Goal: Task Accomplishment & Management: Use online tool/utility

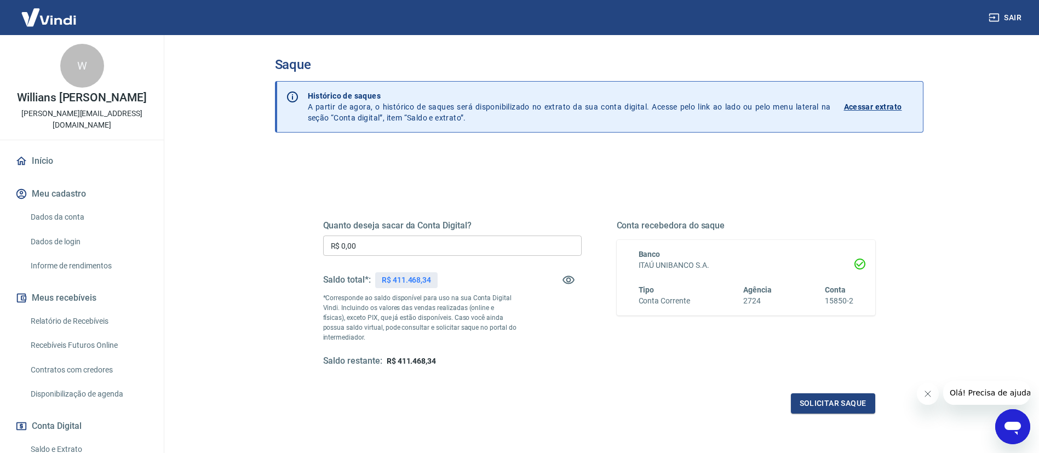
click at [395, 241] on input "R$ 0,00" at bounding box center [452, 246] width 259 height 20
type input "R$ 400.000,00"
click at [829, 395] on button "Solicitar saque" at bounding box center [833, 403] width 84 height 20
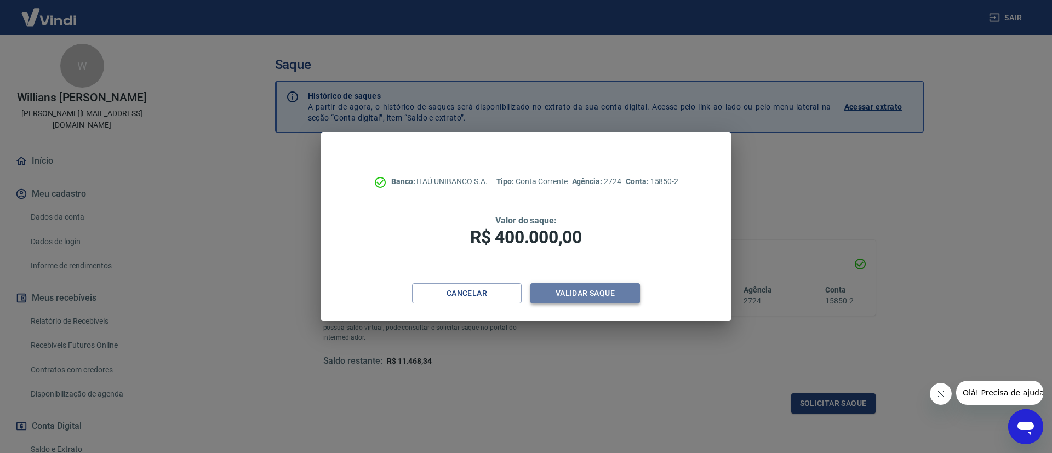
click at [619, 292] on button "Validar saque" at bounding box center [585, 293] width 110 height 20
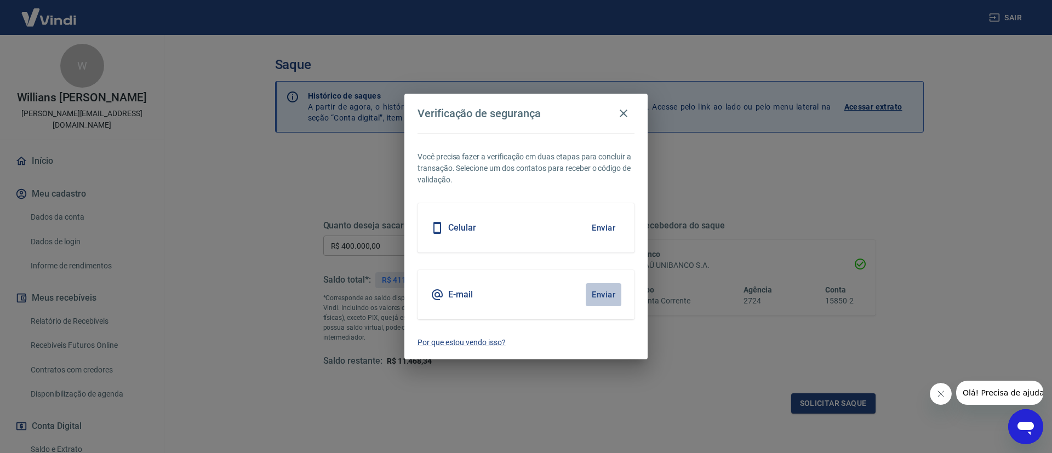
click at [606, 299] on button "Enviar" at bounding box center [603, 294] width 36 height 23
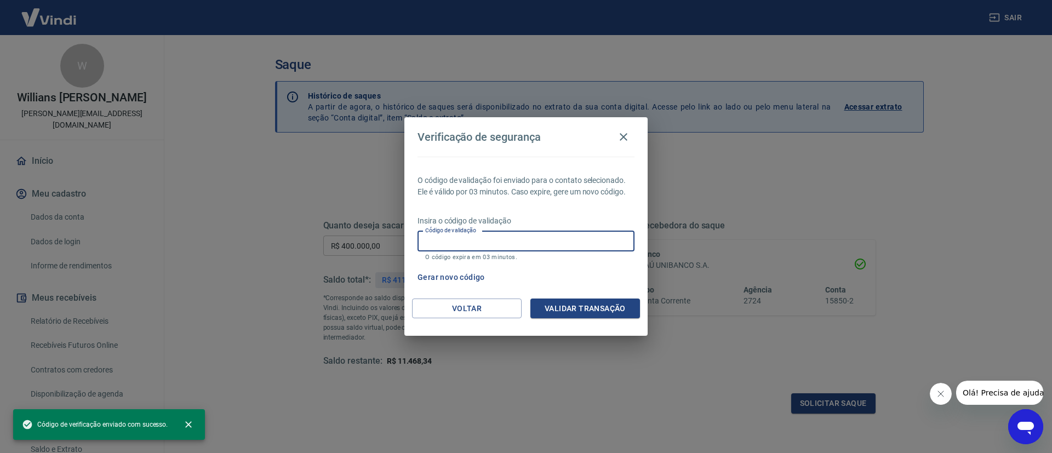
click at [532, 236] on input "Código de validação" at bounding box center [525, 241] width 217 height 20
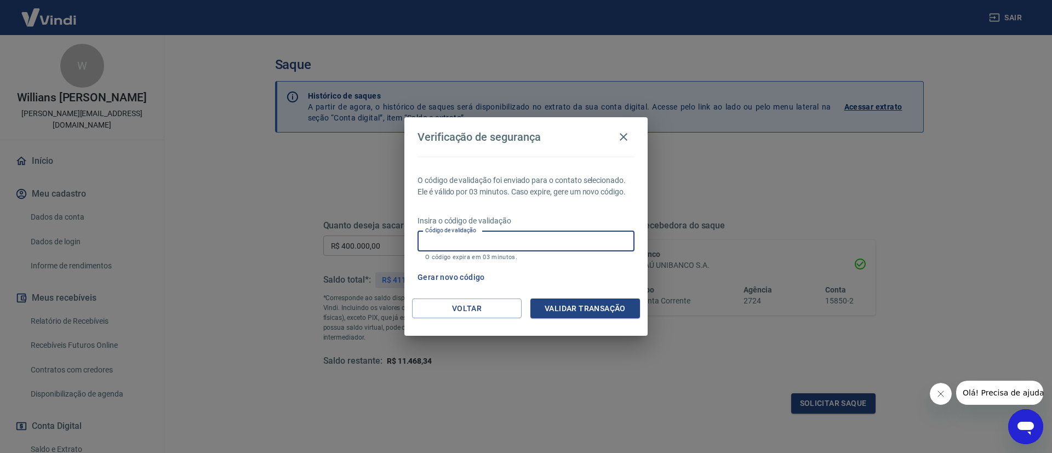
paste input "929054"
type input "929054"
click at [532, 236] on input "929054" at bounding box center [525, 241] width 217 height 20
click at [530, 298] on button "Validar transação" at bounding box center [585, 308] width 110 height 20
